Goal: Information Seeking & Learning: Learn about a topic

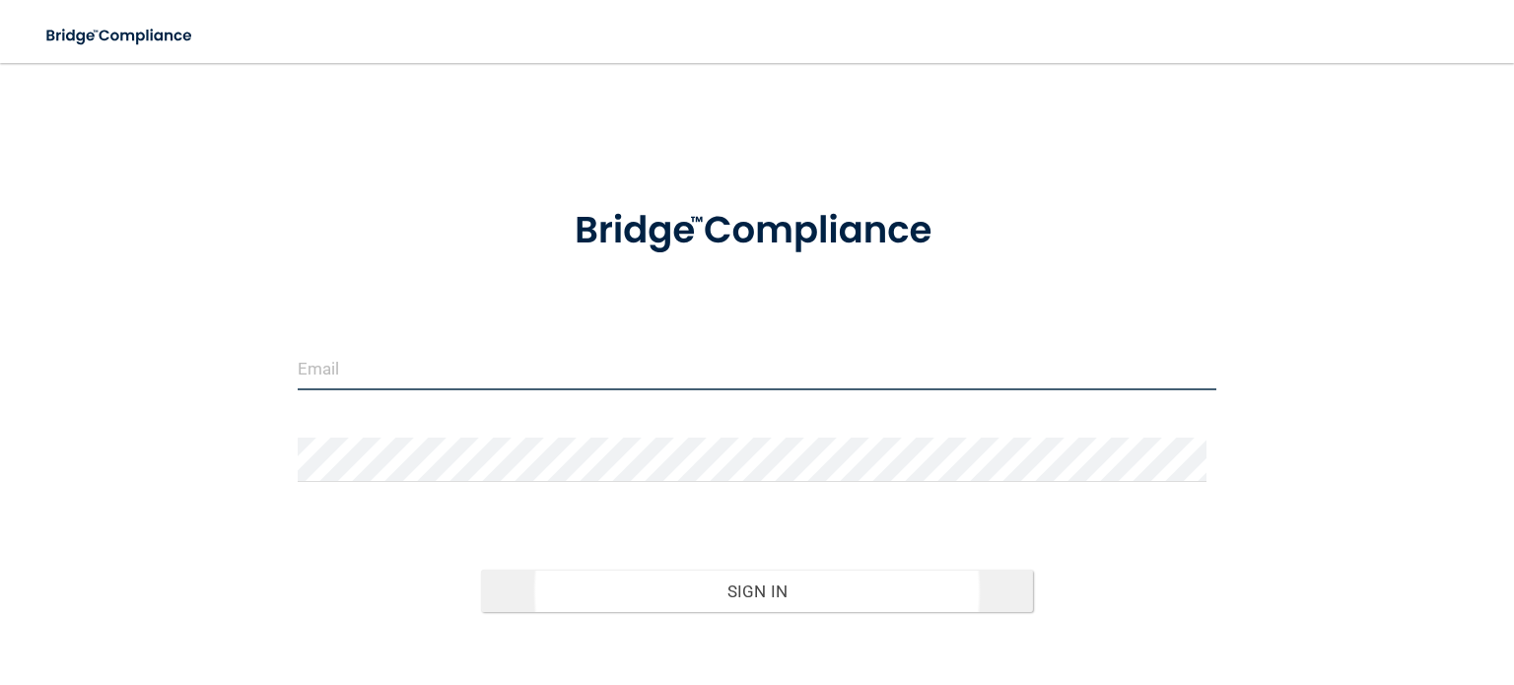
type input "[EMAIL_ADDRESS][DOMAIN_NAME]"
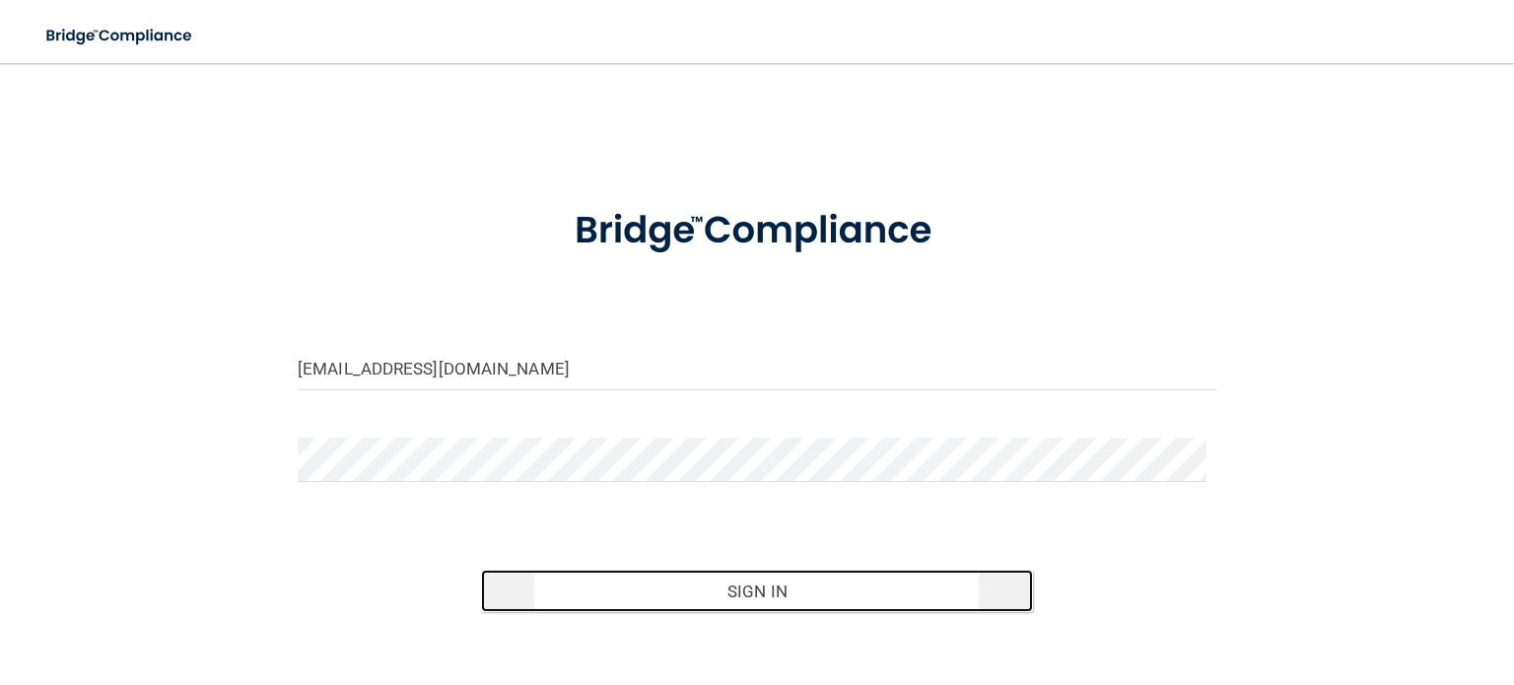
click at [703, 596] on button "Sign In" at bounding box center [756, 591] width 551 height 43
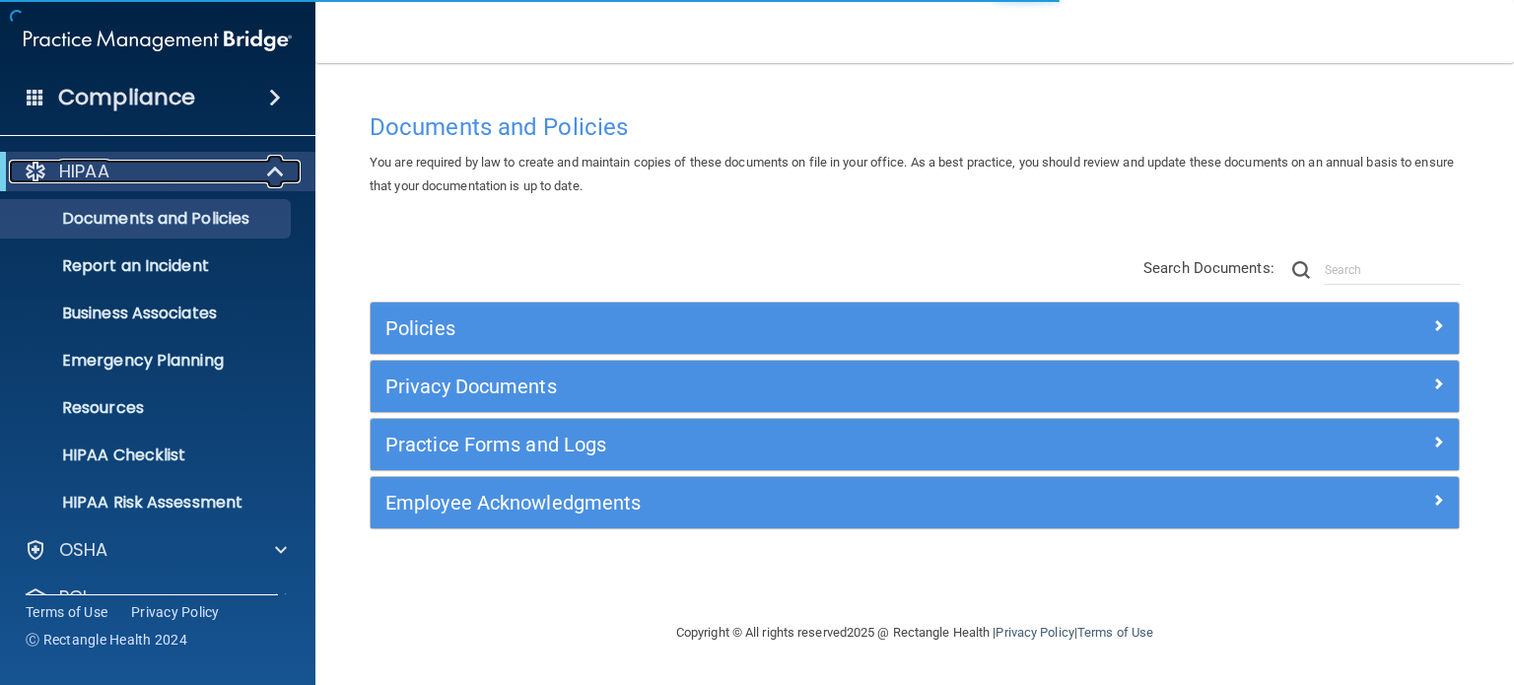
click at [243, 171] on div "HIPAA" at bounding box center [131, 172] width 244 height 24
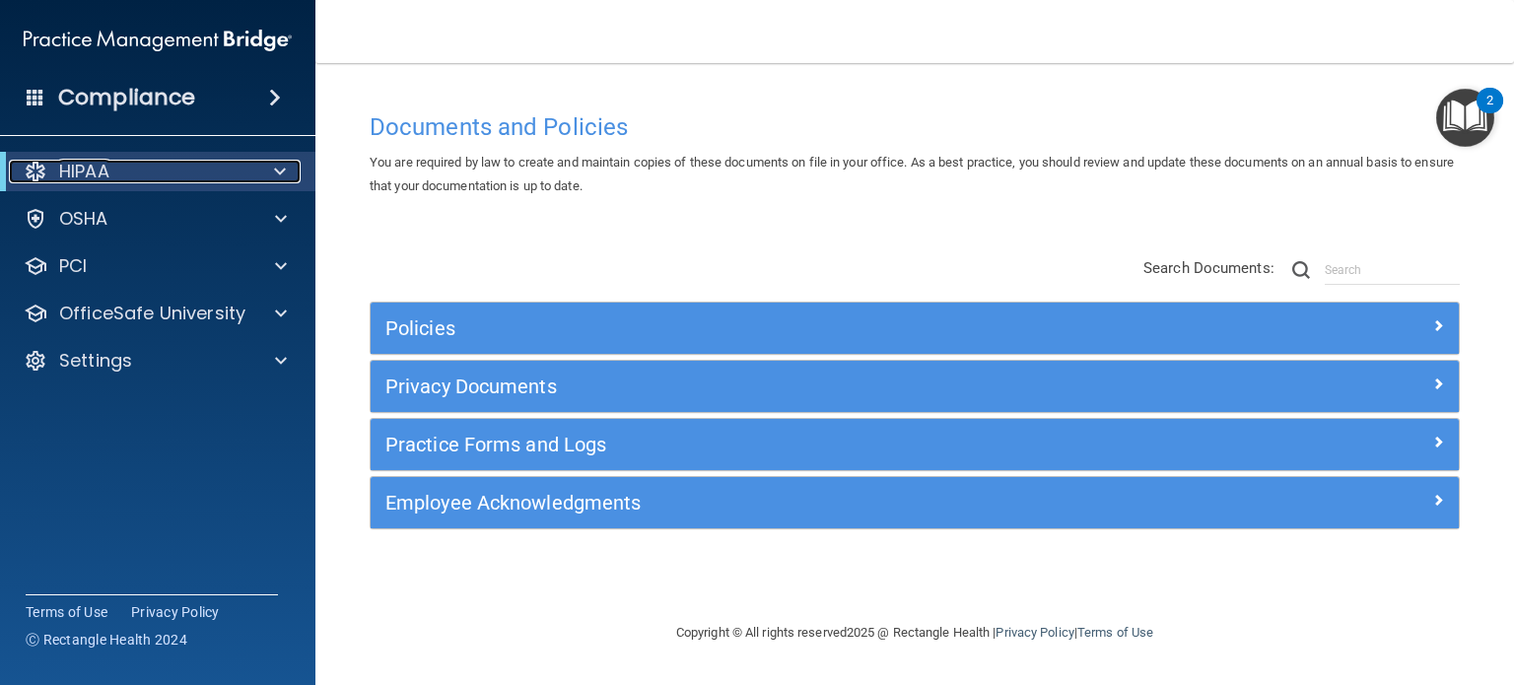
click at [102, 168] on p "HIPAA" at bounding box center [84, 172] width 50 height 24
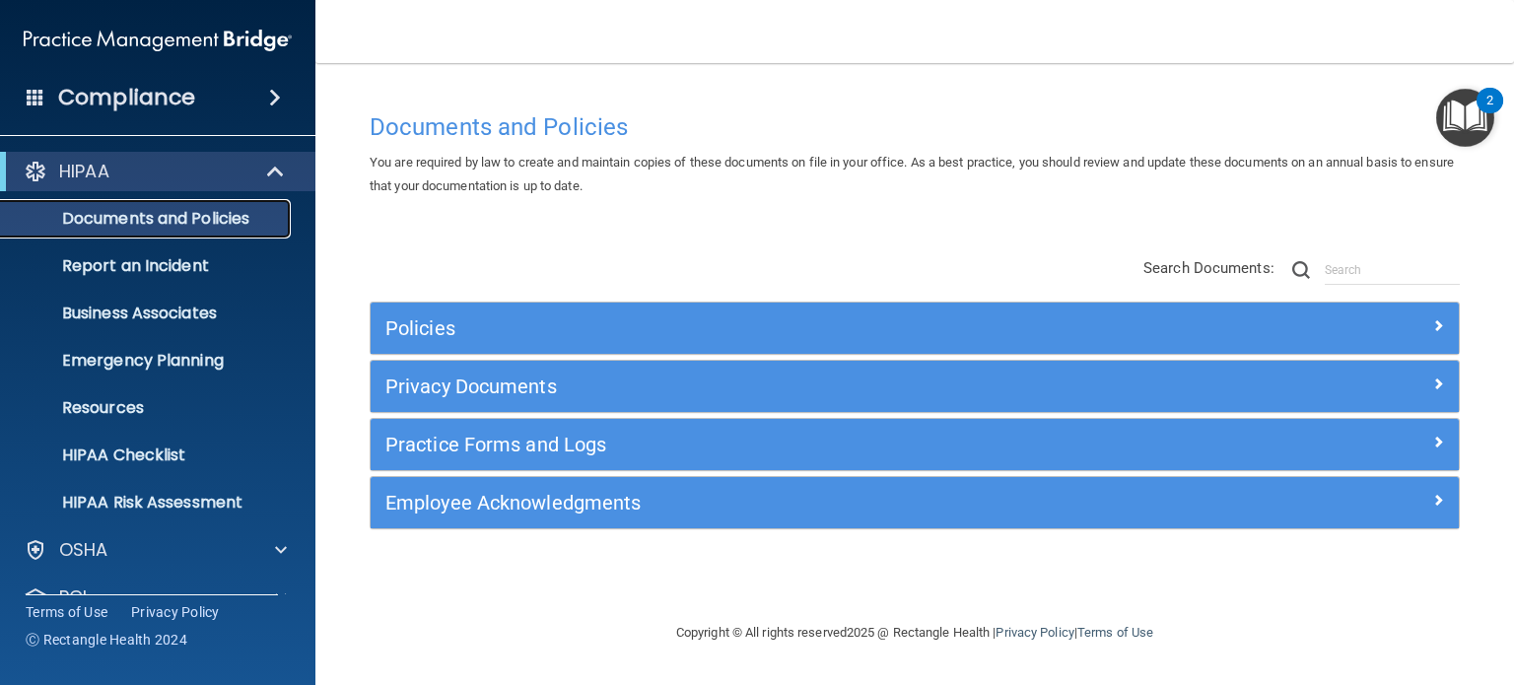
click at [153, 224] on p "Documents and Policies" at bounding box center [147, 219] width 269 height 20
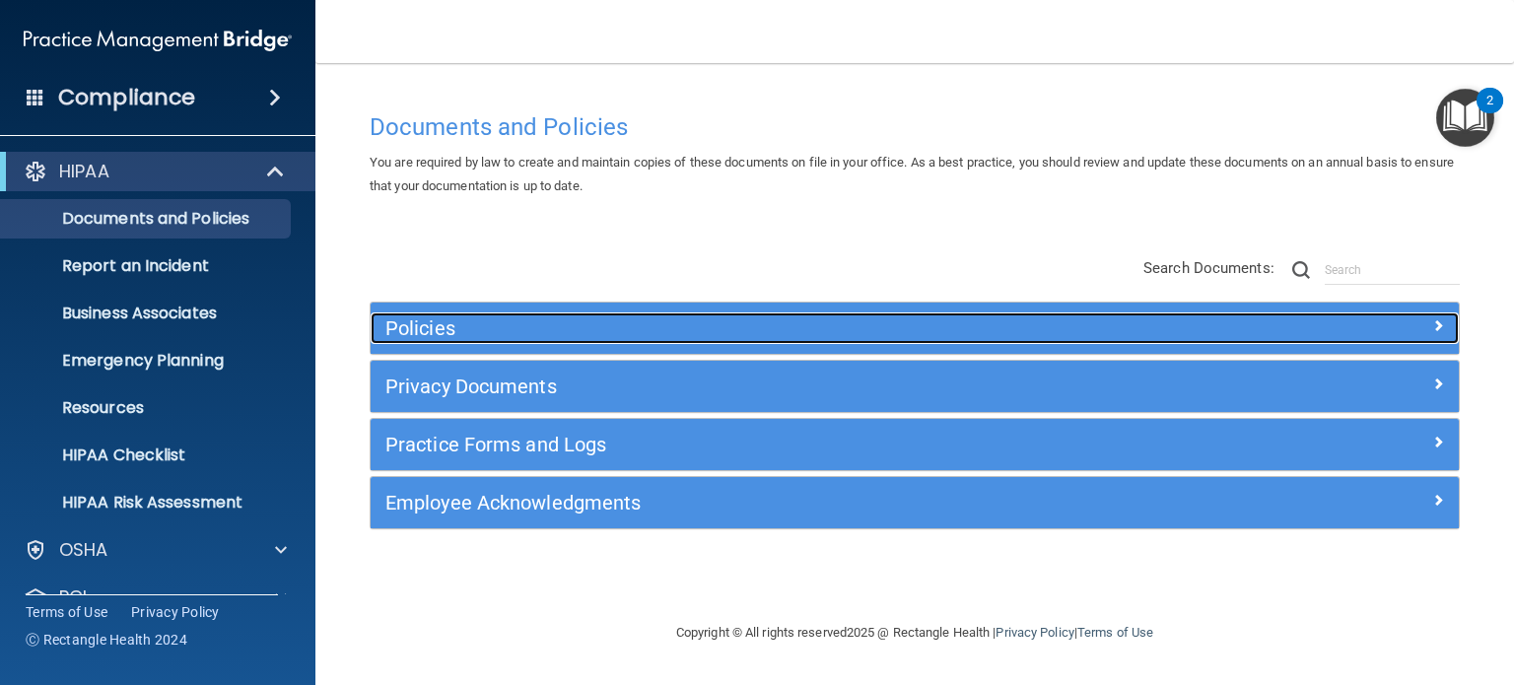
click at [435, 324] on h5 "Policies" at bounding box center [779, 328] width 787 height 22
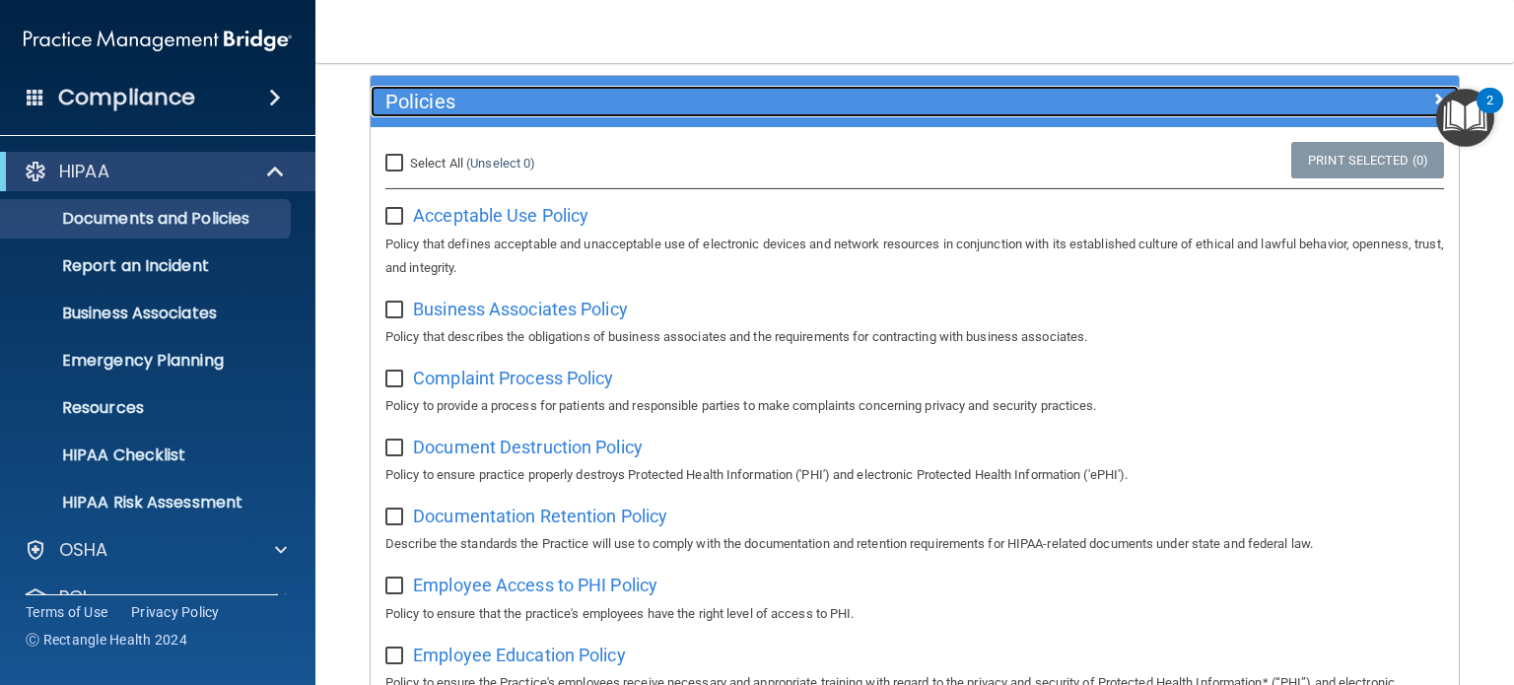
scroll to position [232, 0]
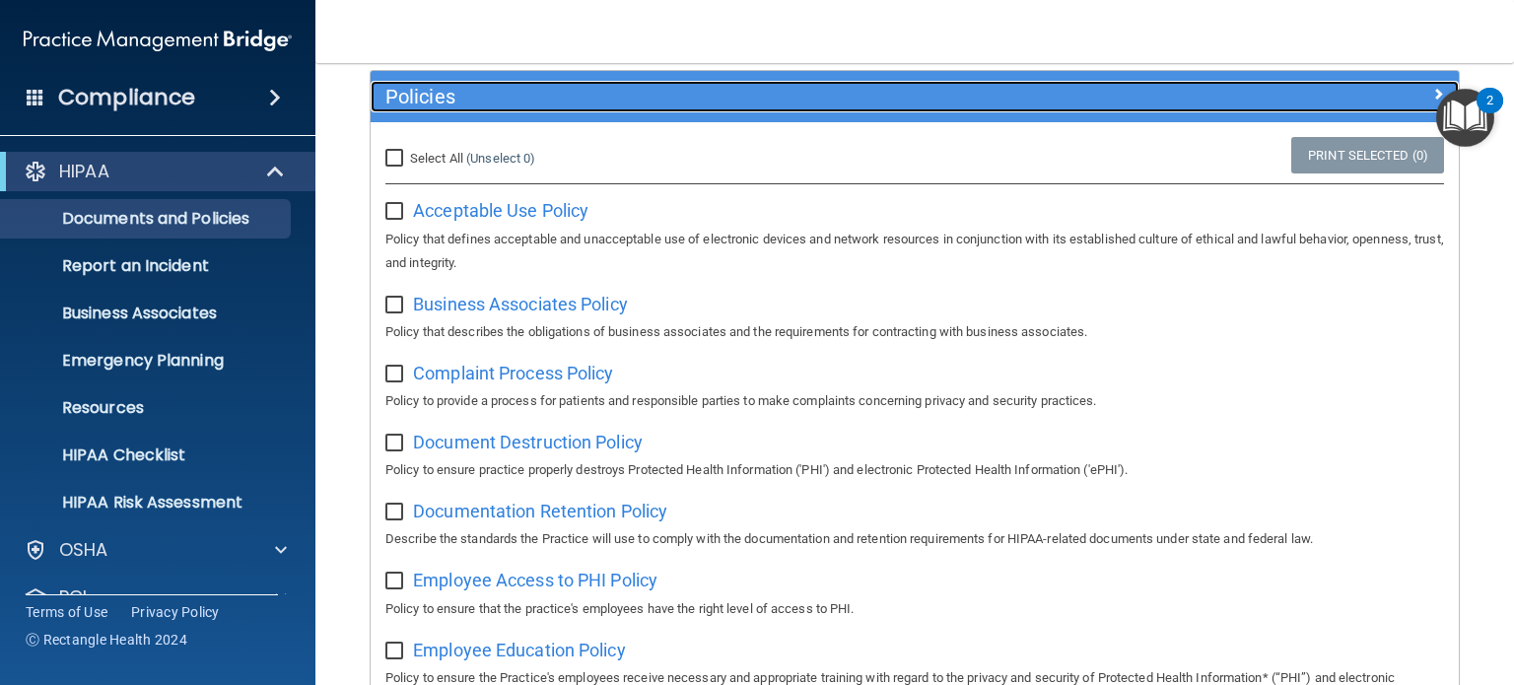
click at [469, 90] on h5 "Policies" at bounding box center [779, 97] width 787 height 22
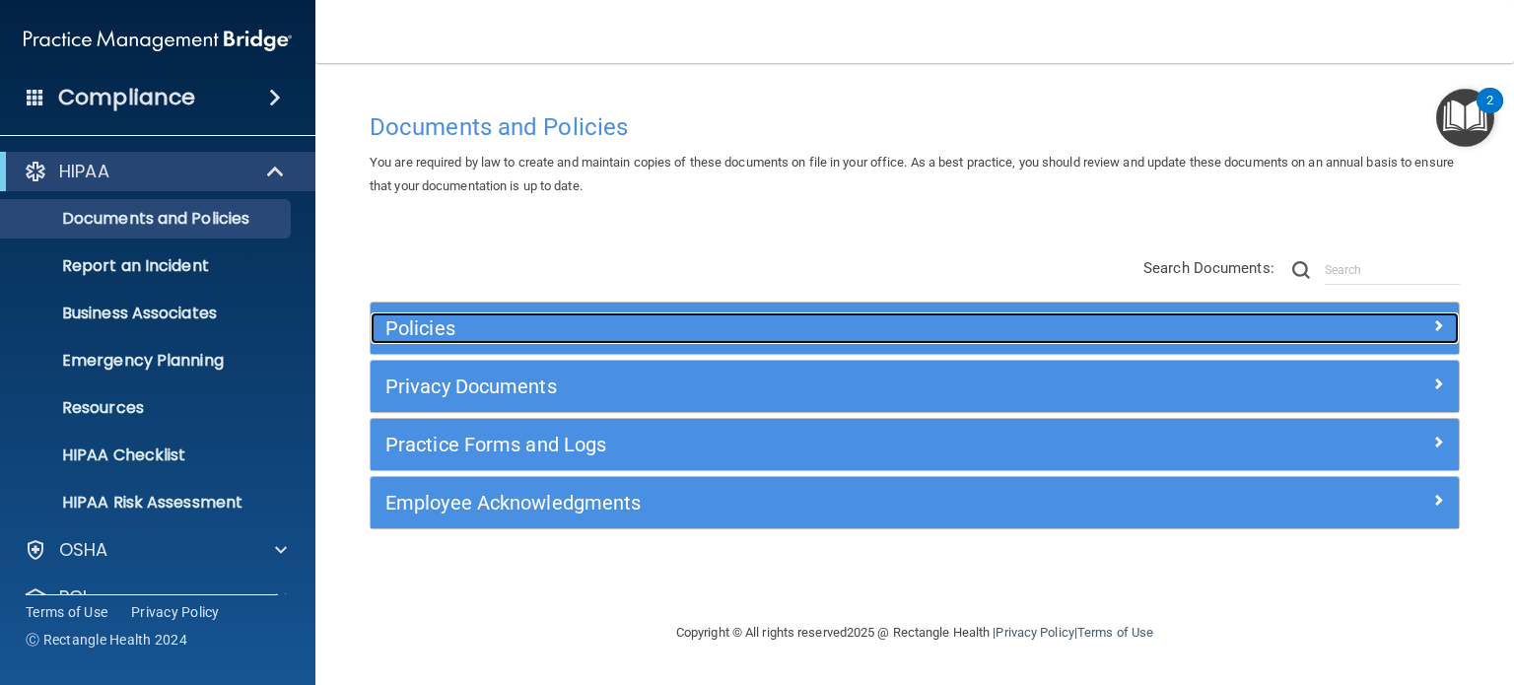
scroll to position [0, 0]
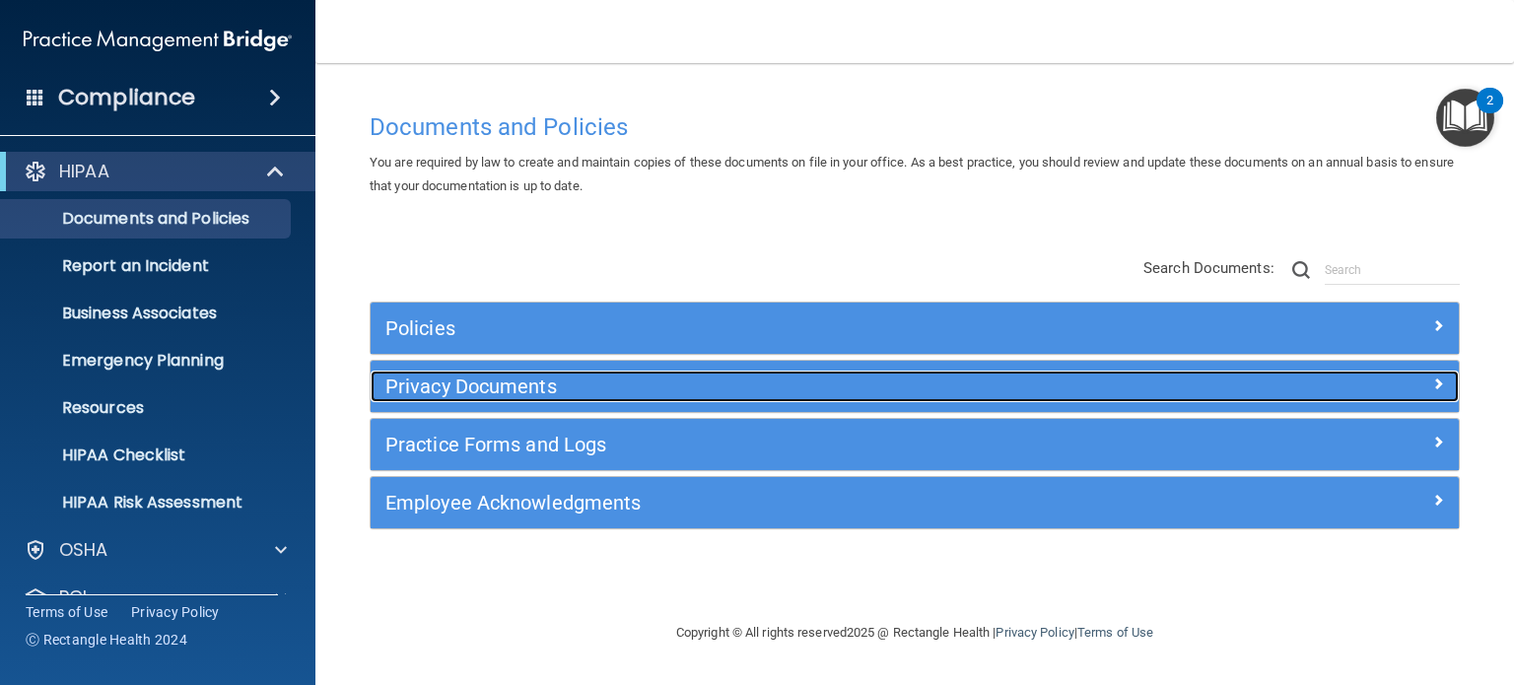
click at [504, 384] on h5 "Privacy Documents" at bounding box center [779, 387] width 787 height 22
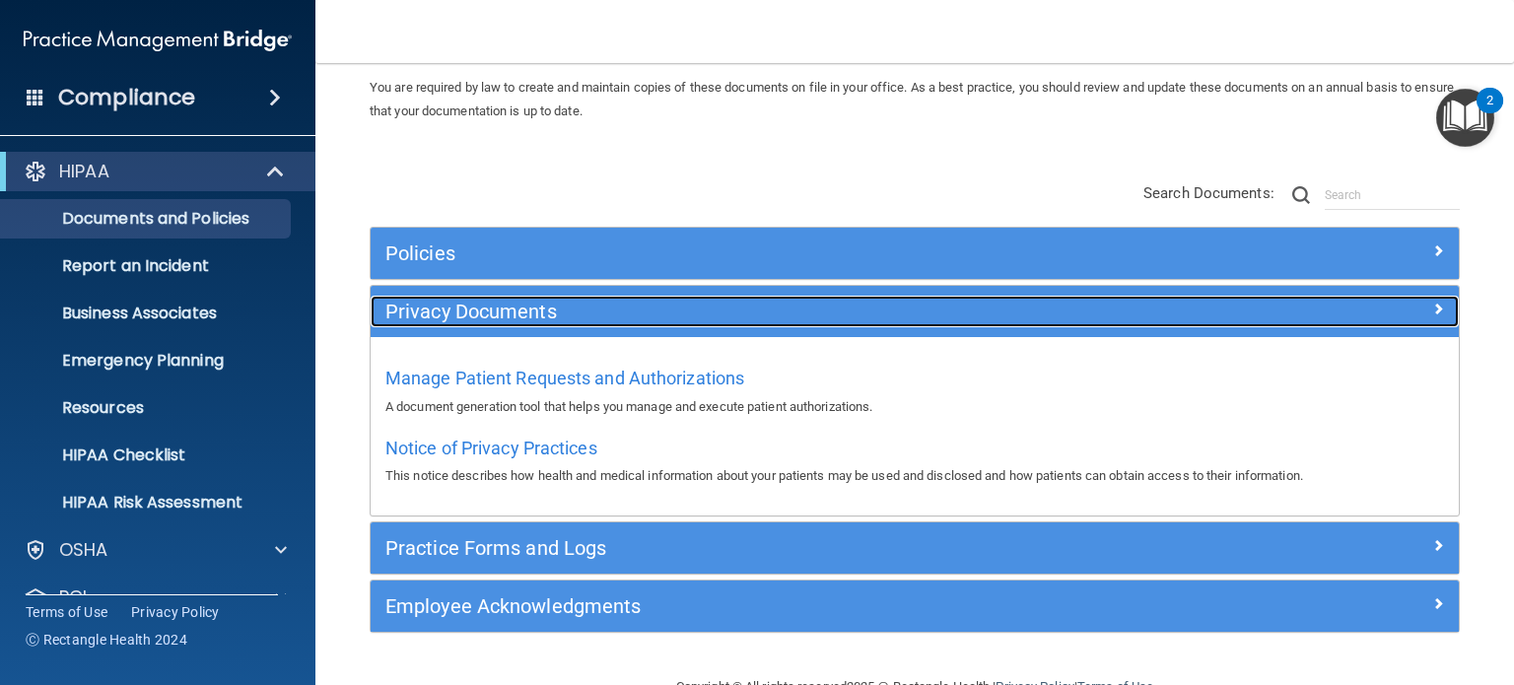
scroll to position [77, 0]
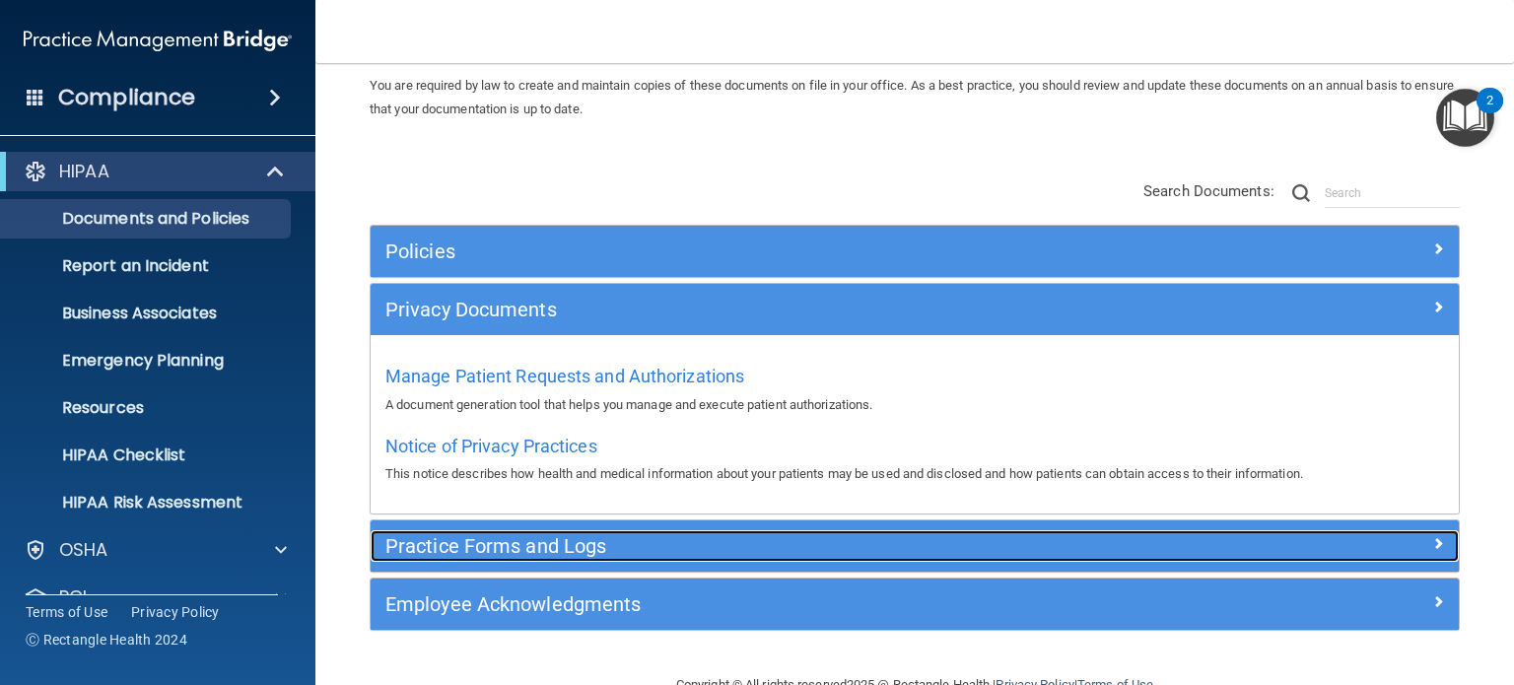
click at [604, 535] on h5 "Practice Forms and Logs" at bounding box center [779, 546] width 787 height 22
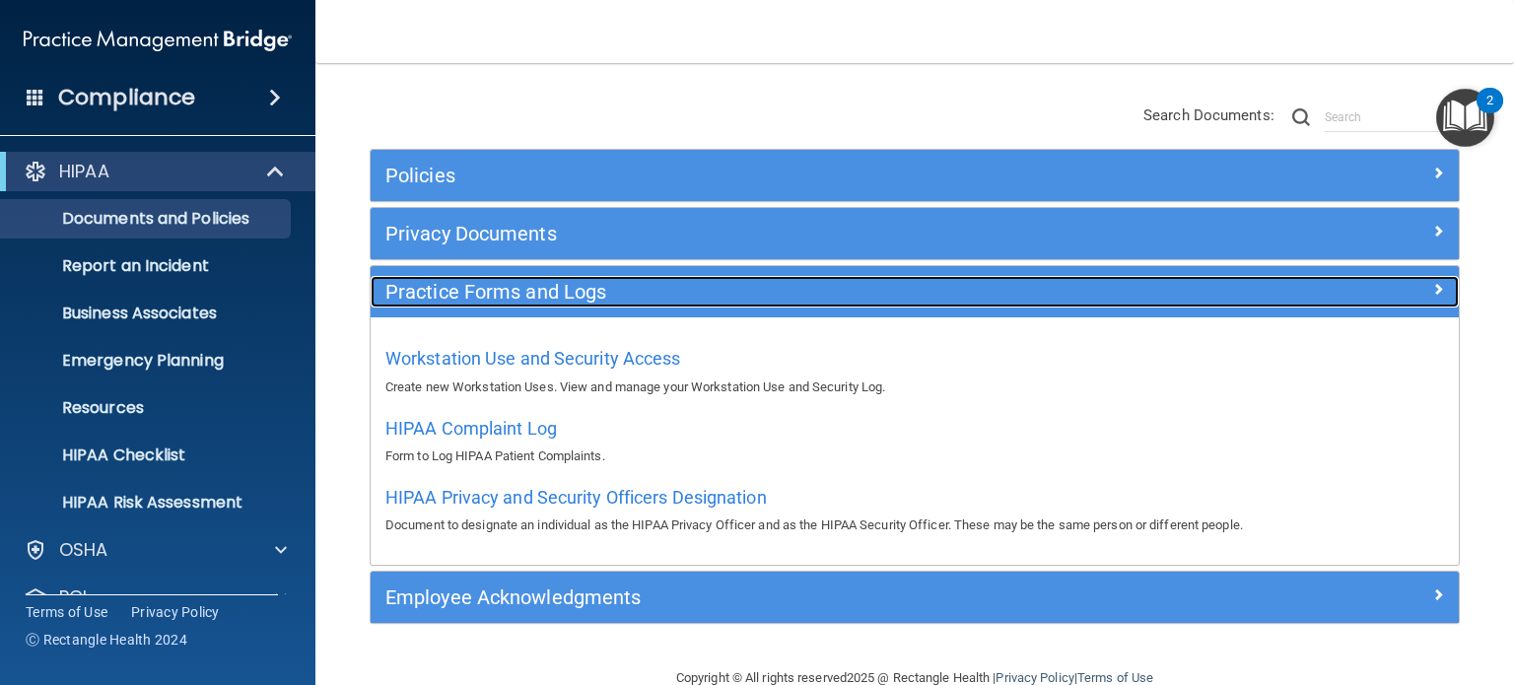
scroll to position [157, 0]
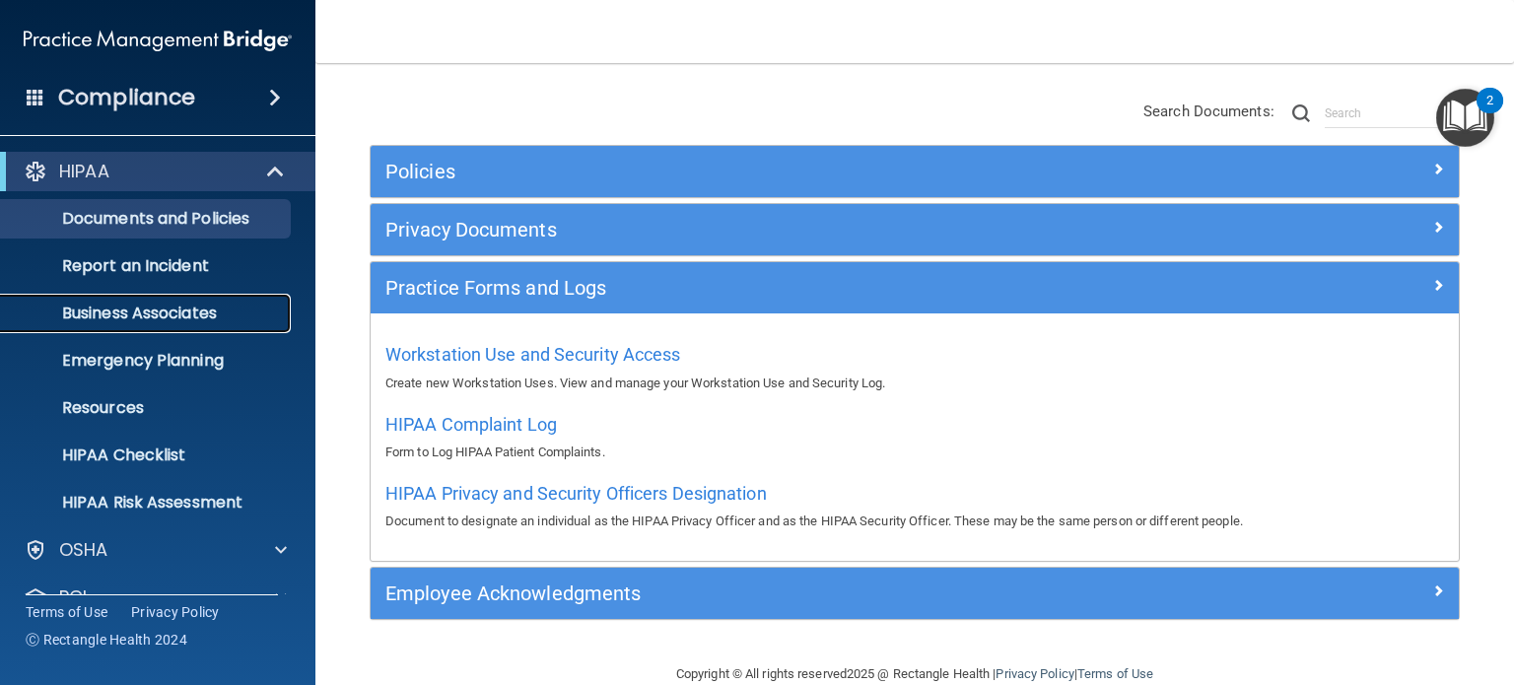
click at [177, 320] on p "Business Associates" at bounding box center [147, 314] width 269 height 20
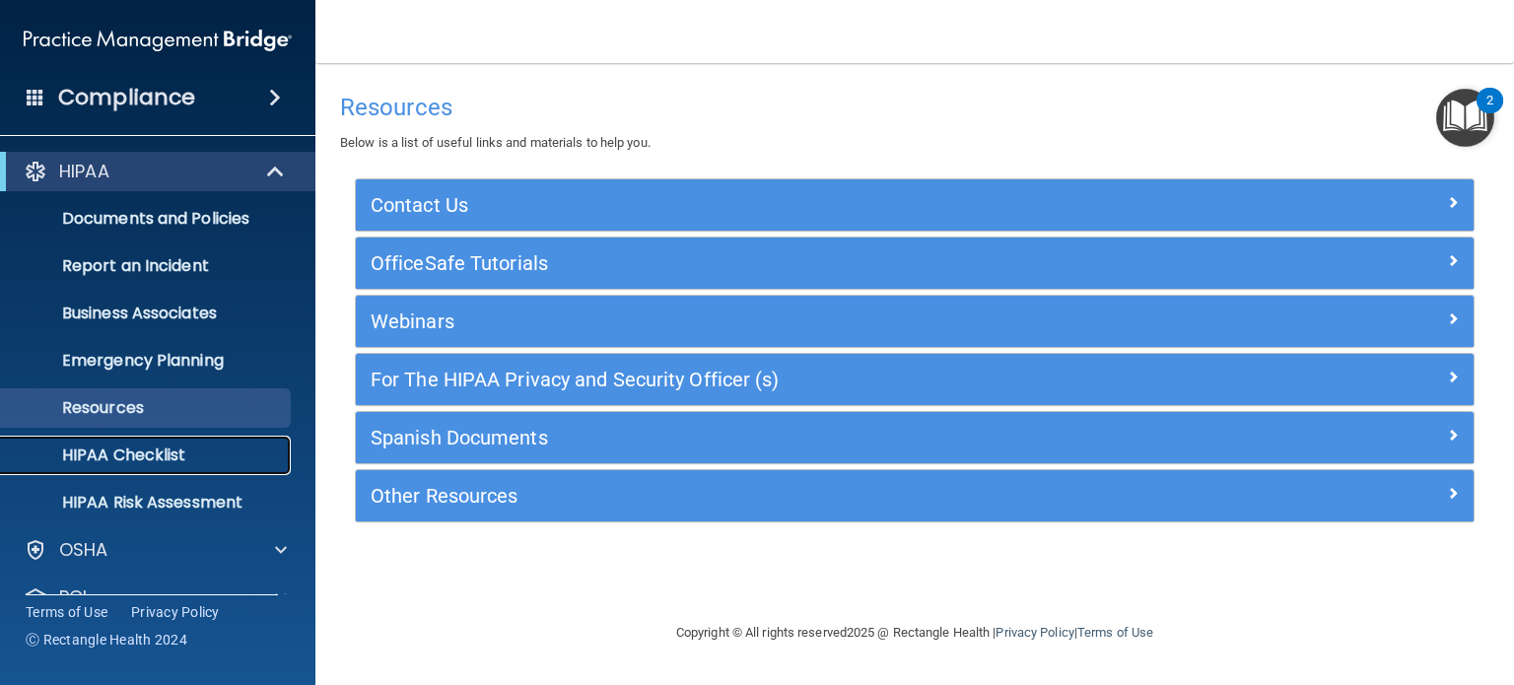
click at [169, 454] on p "HIPAA Checklist" at bounding box center [147, 456] width 269 height 20
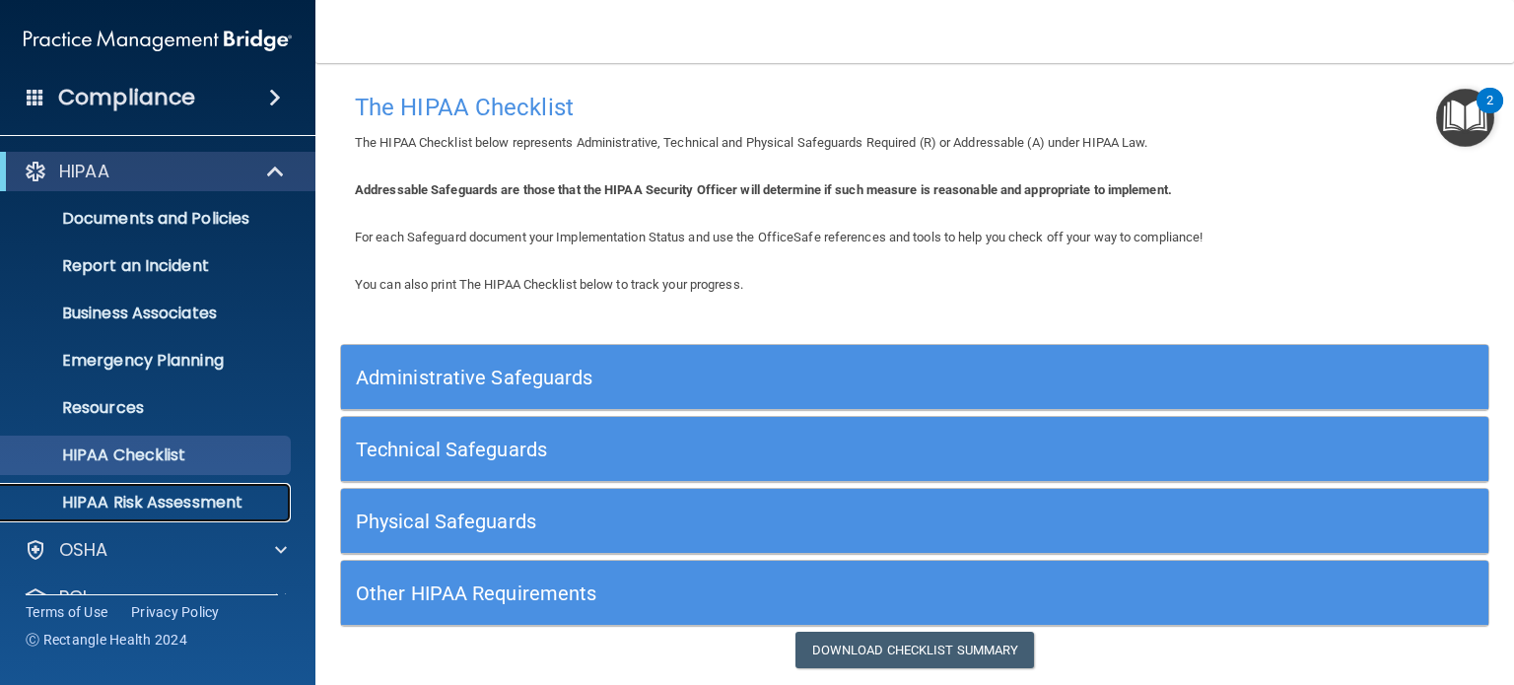
click at [193, 501] on p "HIPAA Risk Assessment" at bounding box center [147, 503] width 269 height 20
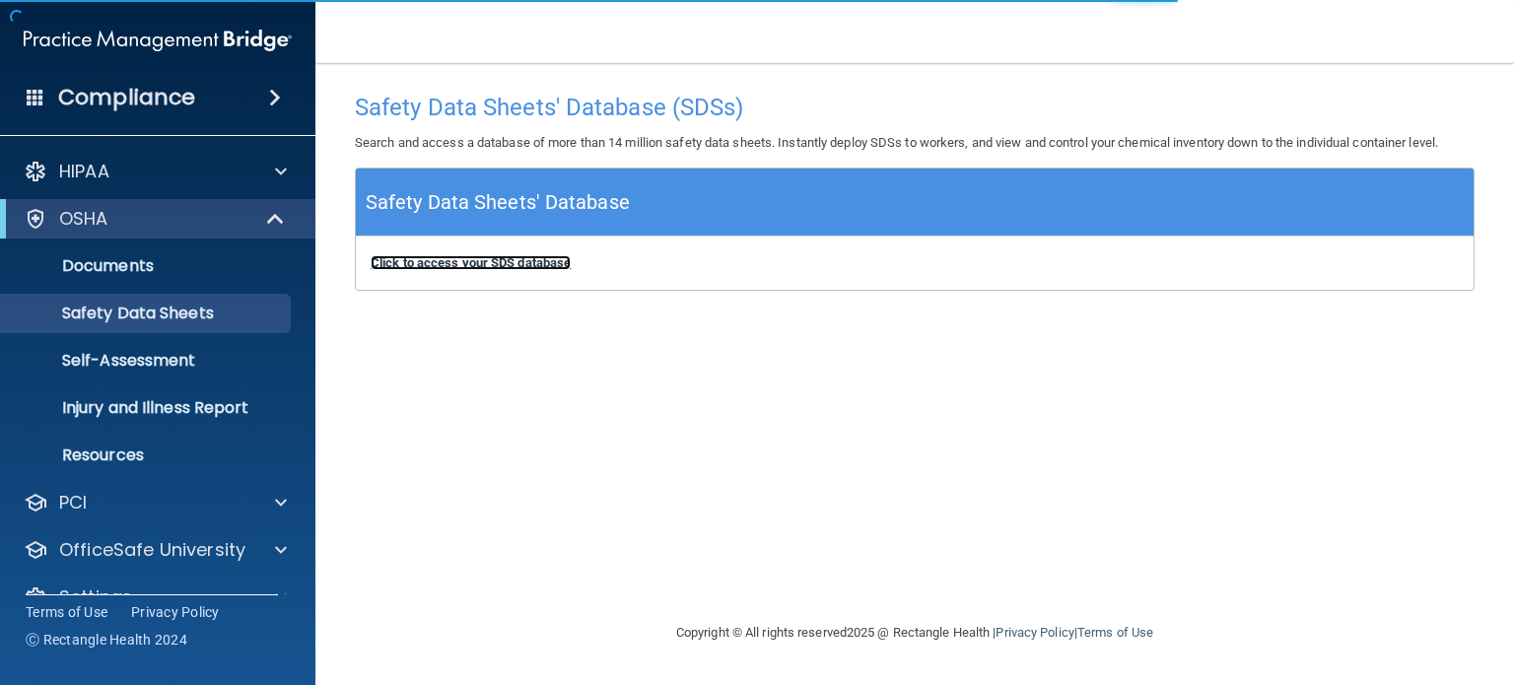
click at [473, 264] on b "Click to access your SDS database" at bounding box center [471, 262] width 200 height 15
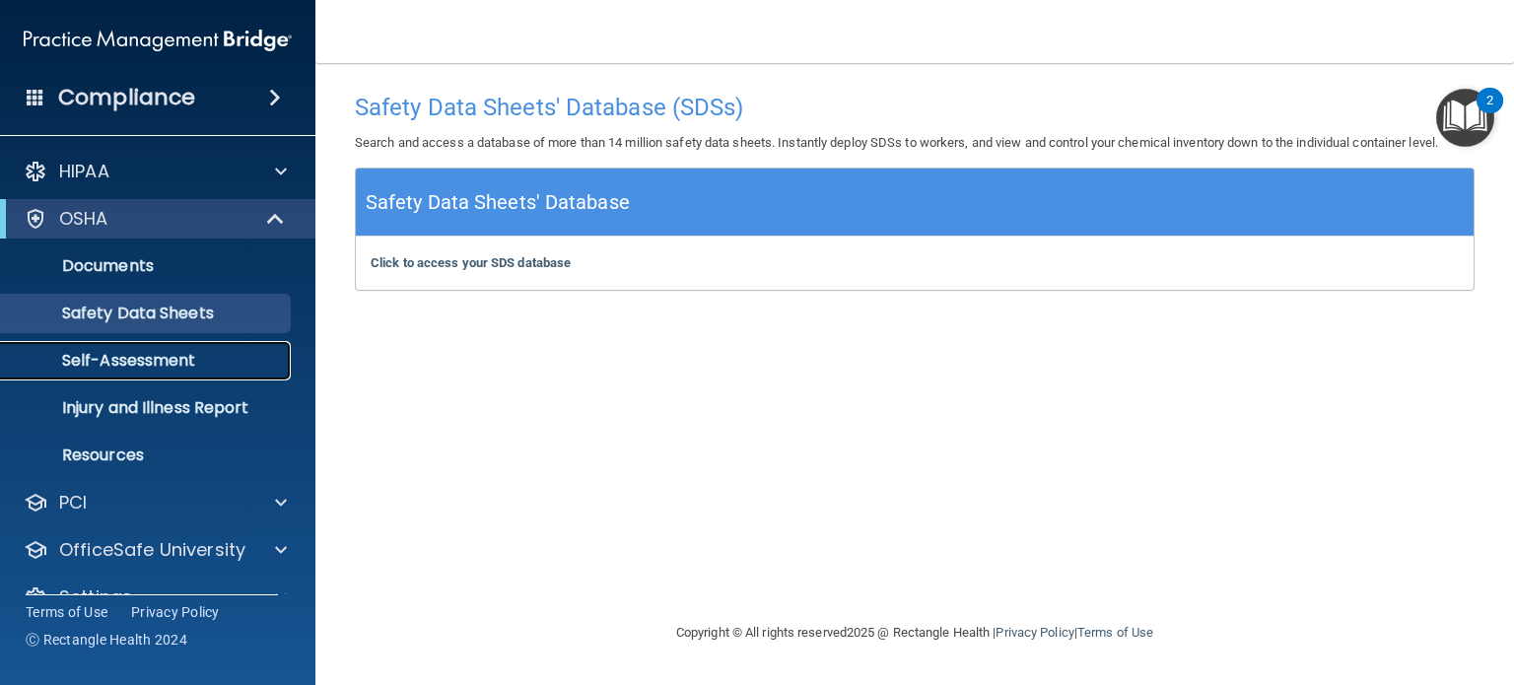
click at [193, 366] on p "Self-Assessment" at bounding box center [147, 361] width 269 height 20
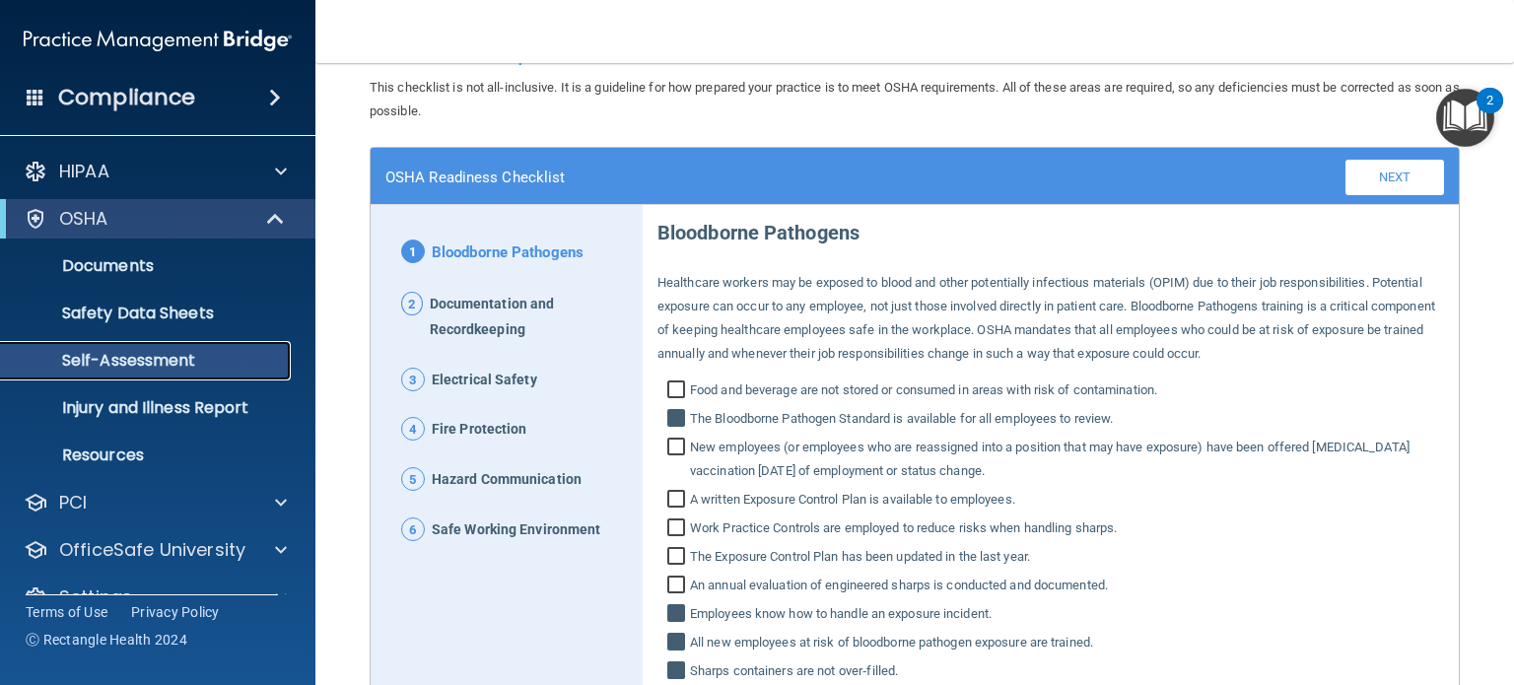
scroll to position [57, 0]
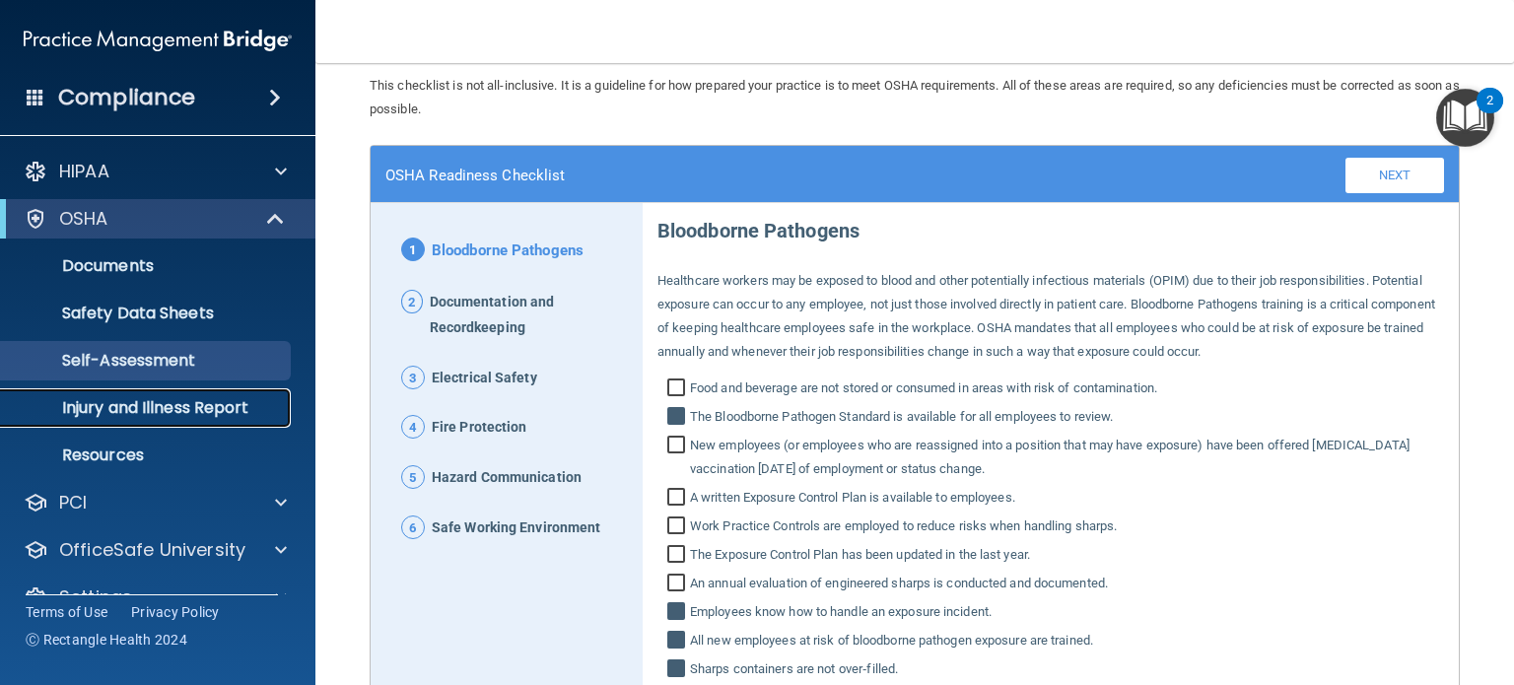
click at [199, 414] on p "Injury and Illness Report" at bounding box center [147, 408] width 269 height 20
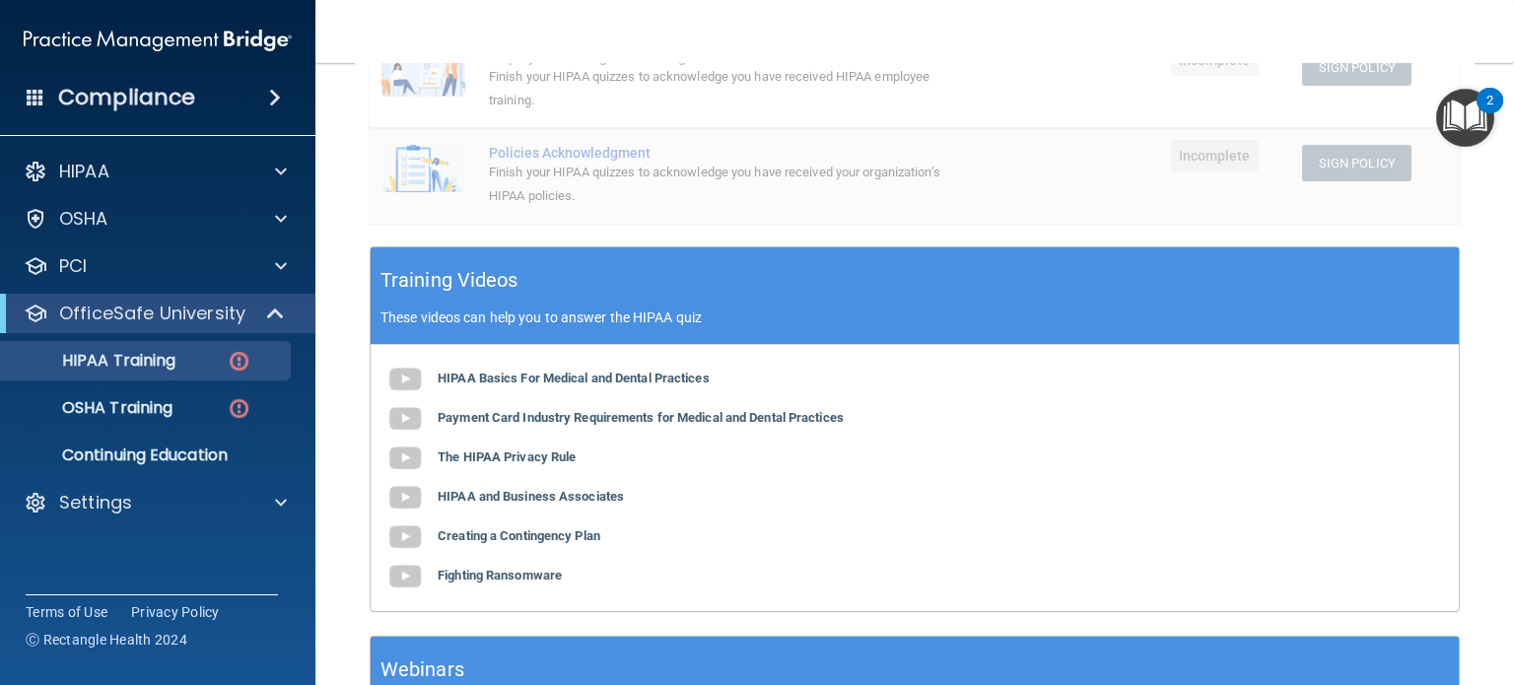
scroll to position [457, 0]
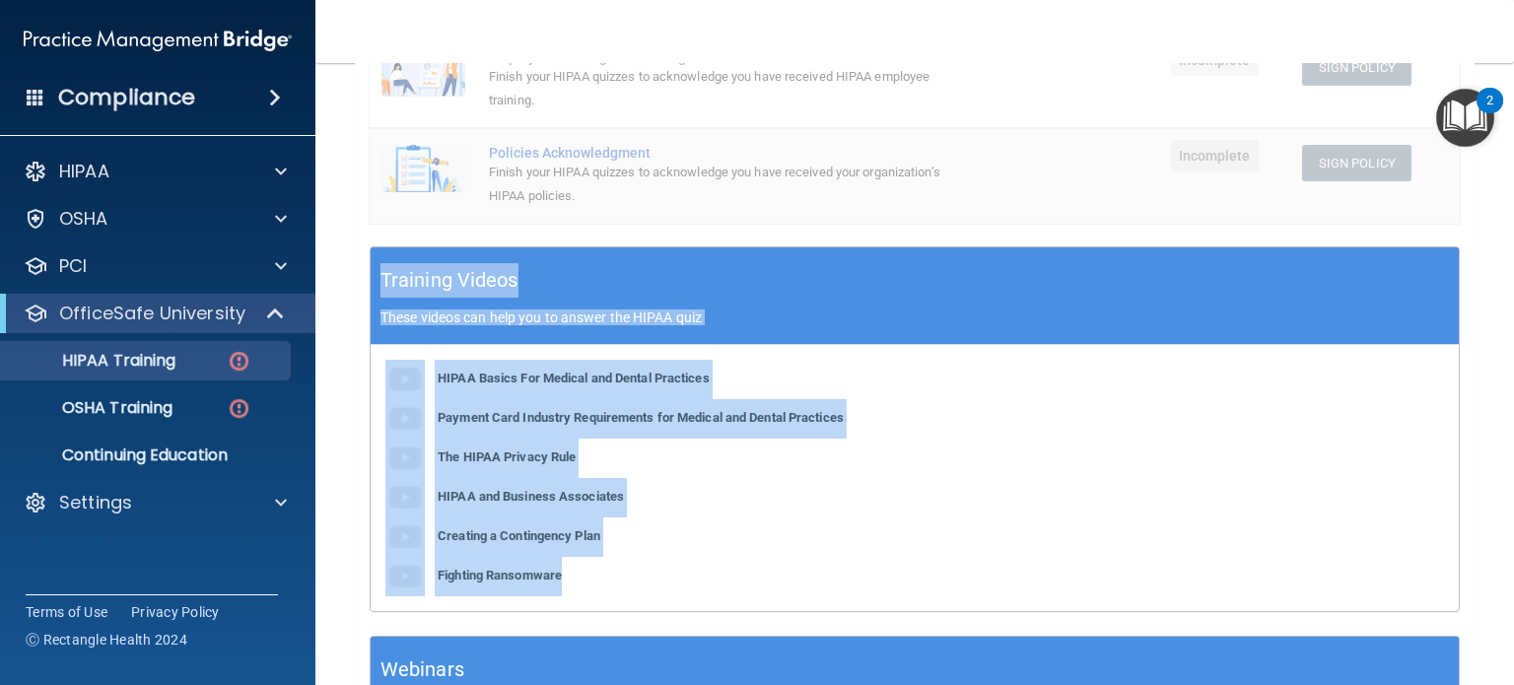
drag, startPoint x: 380, startPoint y: 305, endPoint x: 679, endPoint y: 597, distance: 418.4
click at [679, 597] on div "Training Videos These videos can help you to answer the HIPAA quiz HIPAA Basics…" at bounding box center [915, 429] width 1090 height 366
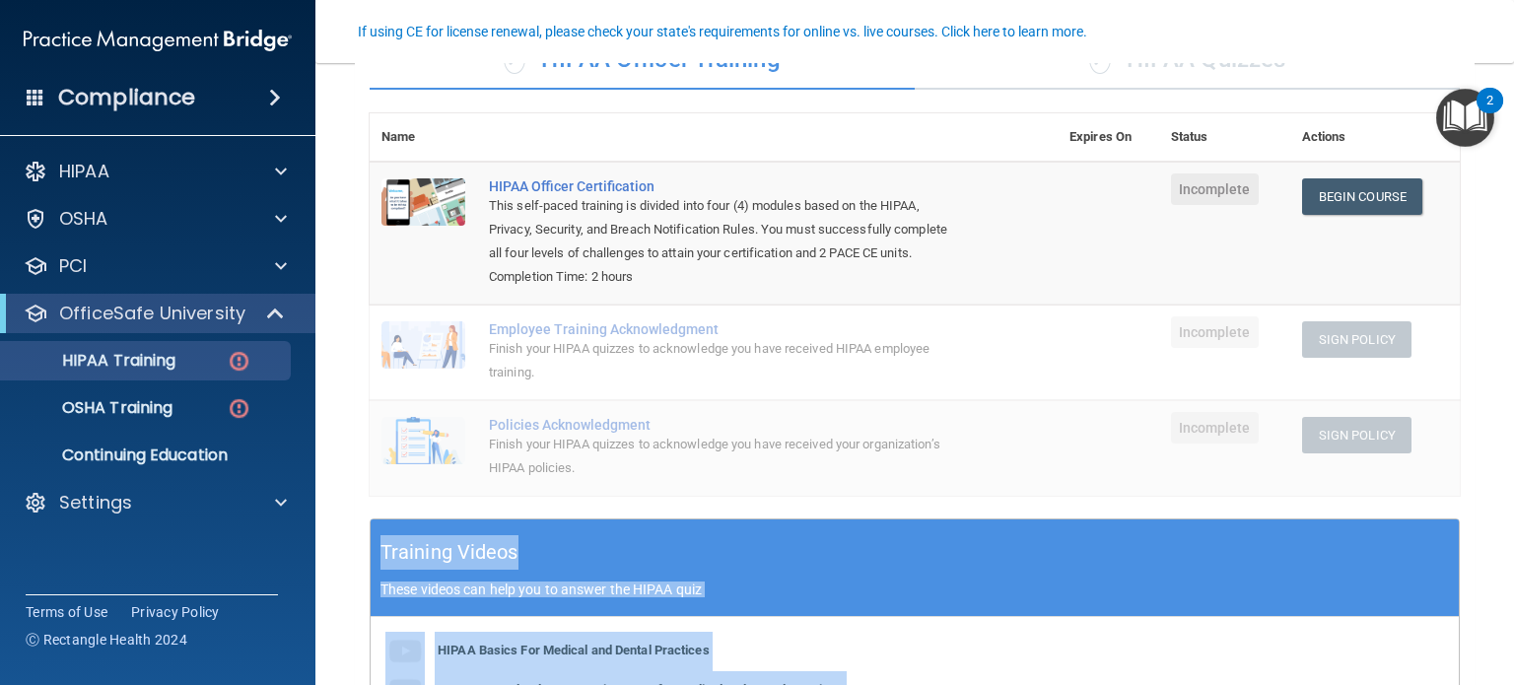
scroll to position [166, 0]
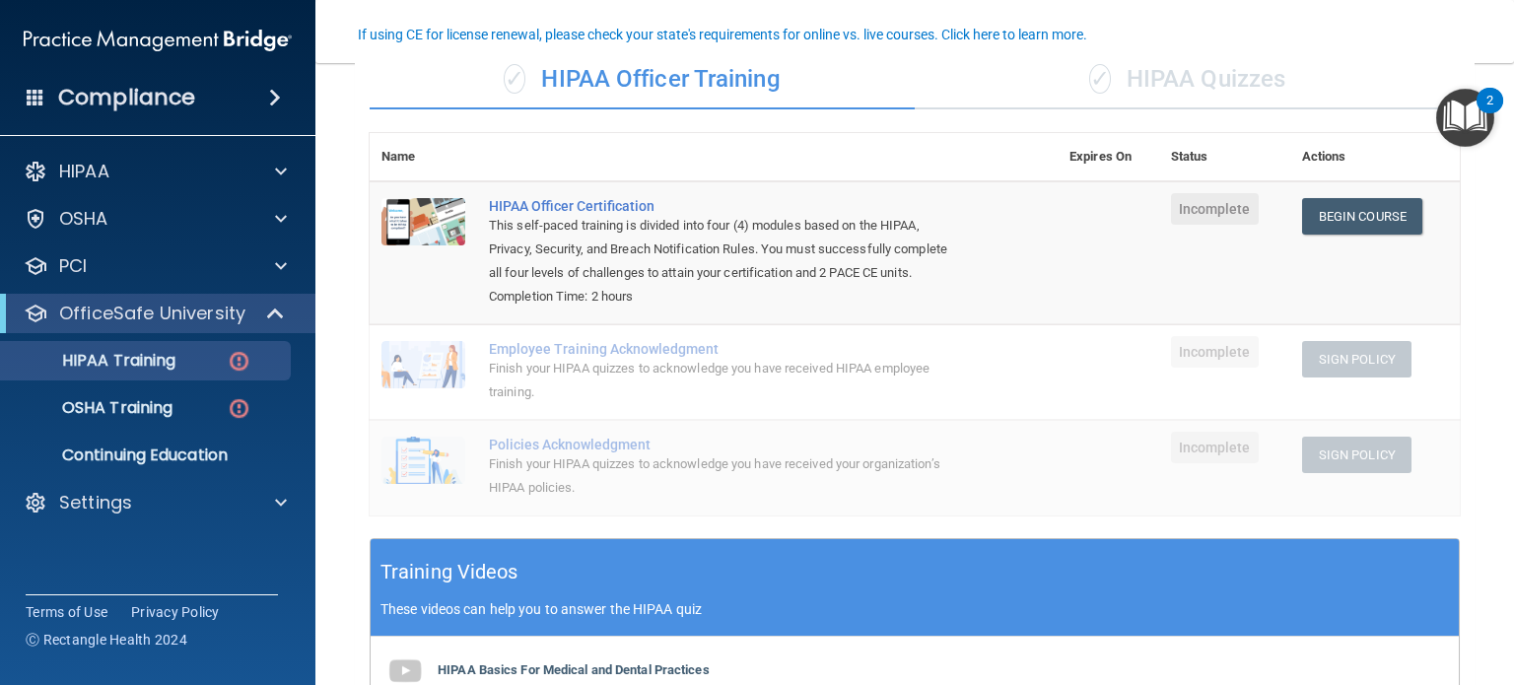
click at [1160, 94] on div "✓ HIPAA Quizzes" at bounding box center [1187, 79] width 545 height 59
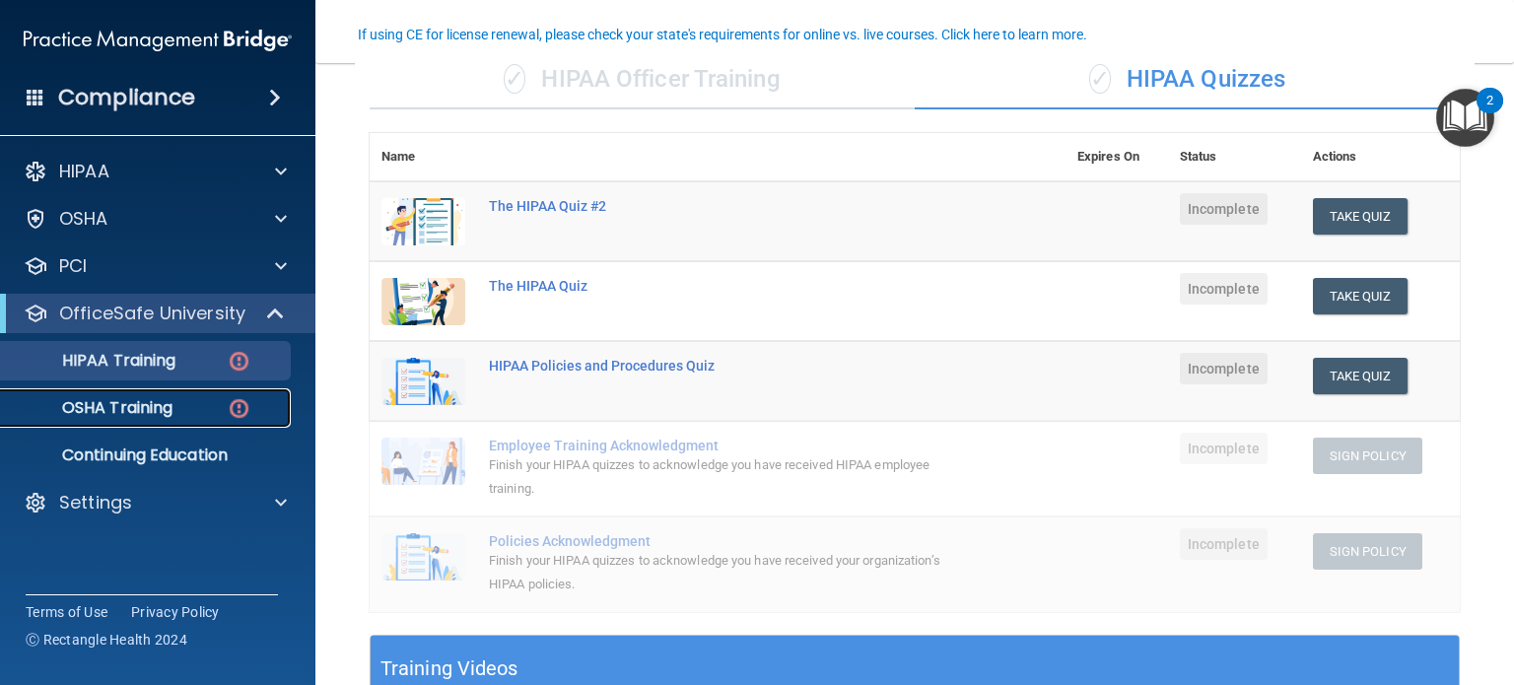
click at [202, 413] on div "OSHA Training" at bounding box center [147, 408] width 269 height 20
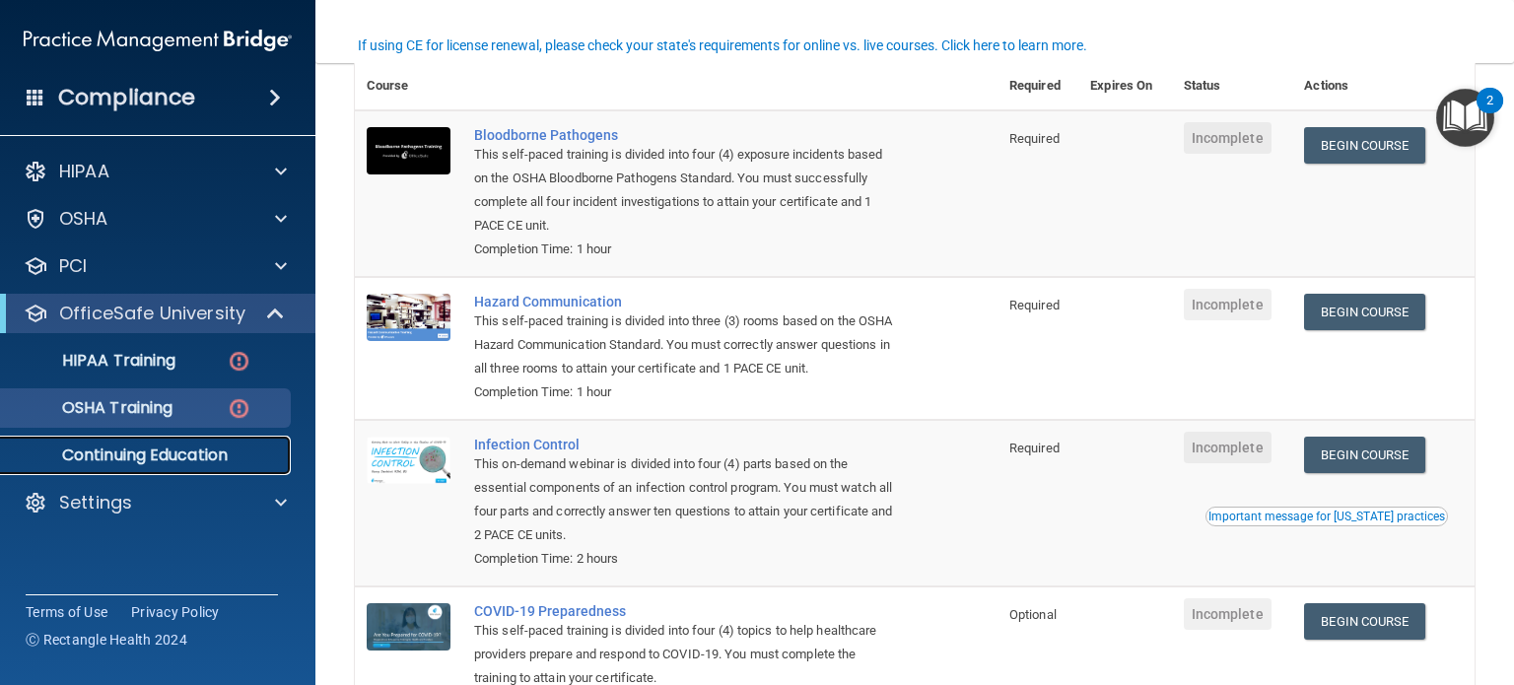
click at [204, 467] on link "Continuing Education" at bounding box center [135, 455] width 311 height 39
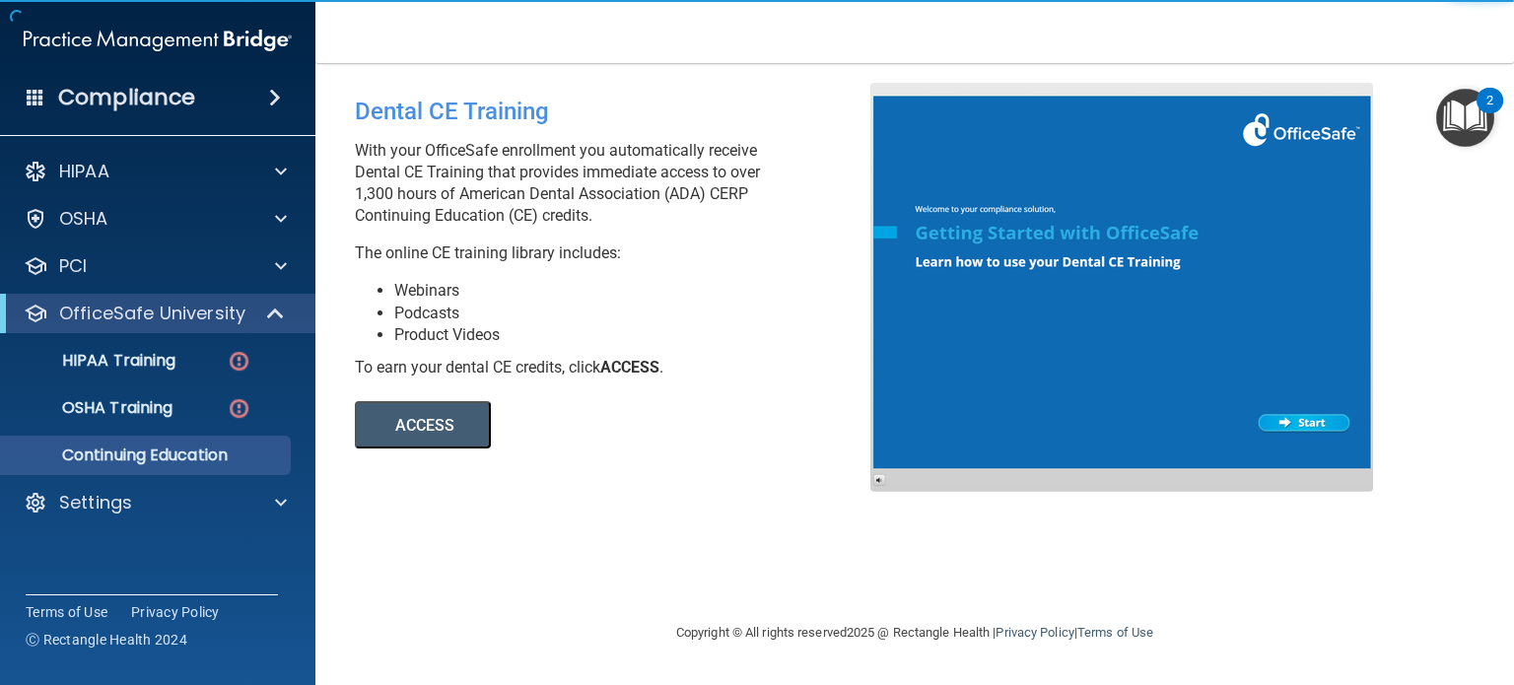
click at [415, 417] on button "ACCESS" at bounding box center [423, 424] width 136 height 47
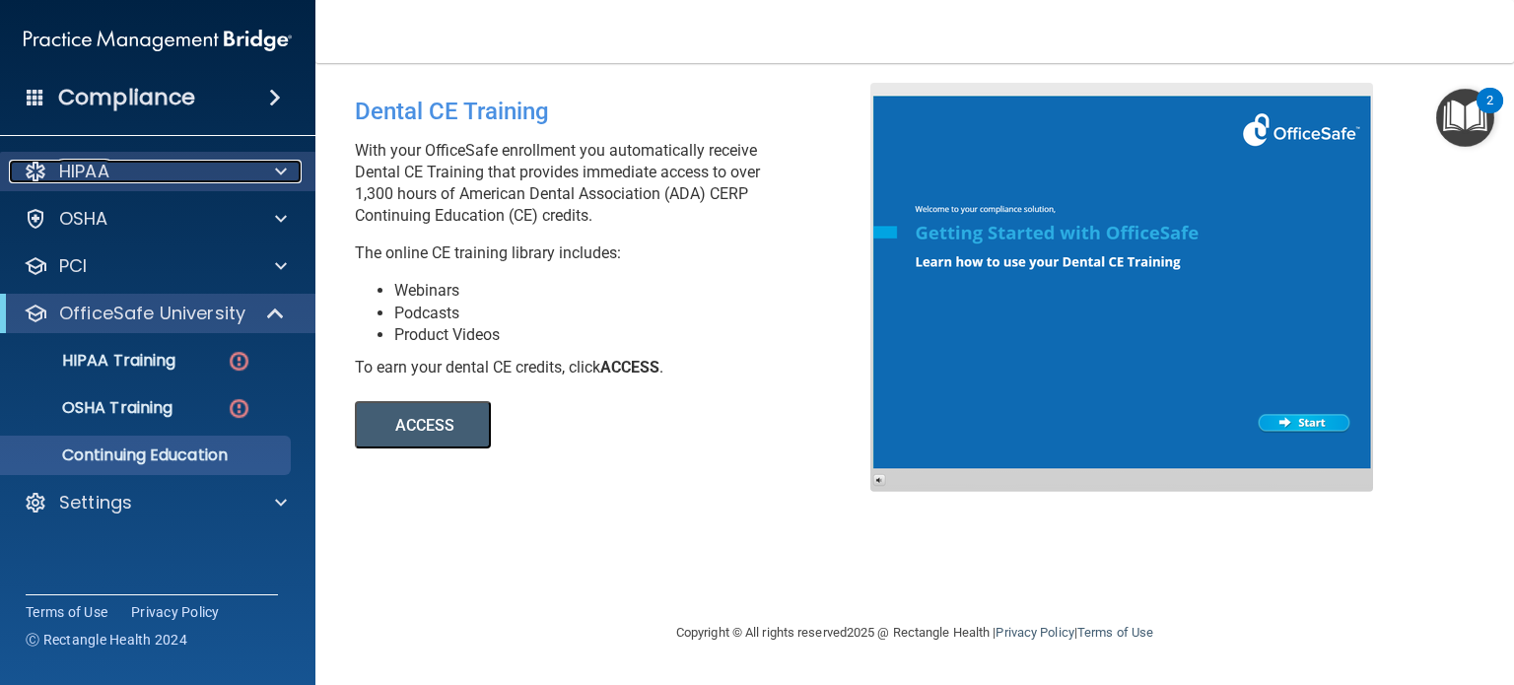
click at [220, 173] on div "HIPAA" at bounding box center [131, 172] width 245 height 24
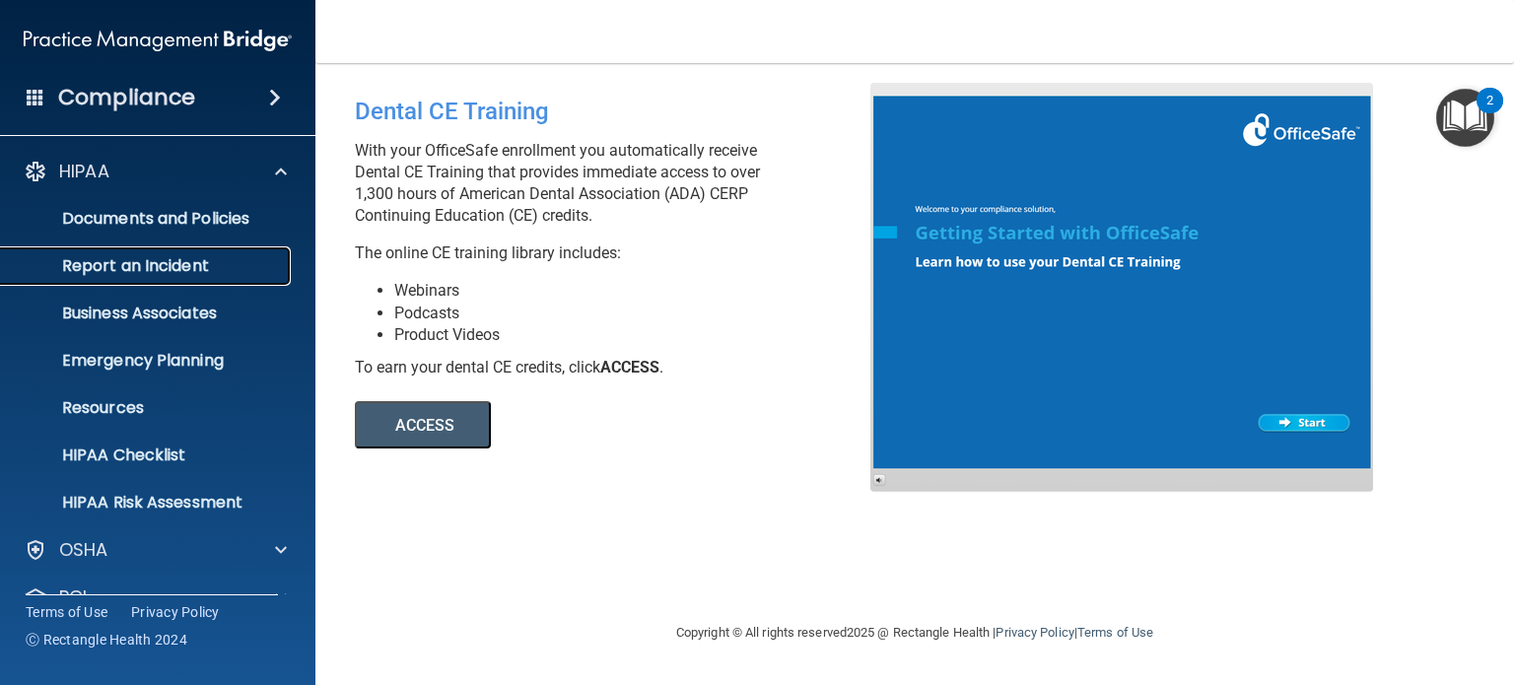
click at [179, 268] on p "Report an Incident" at bounding box center [147, 266] width 269 height 20
